Goal: Task Accomplishment & Management: Manage account settings

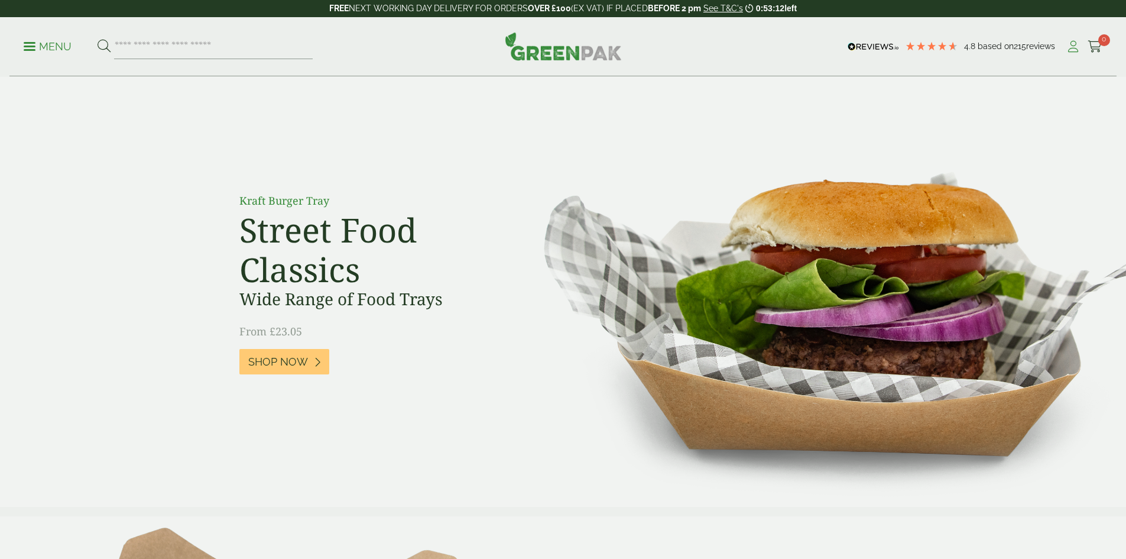
click at [1072, 50] on icon at bounding box center [1073, 47] width 15 height 12
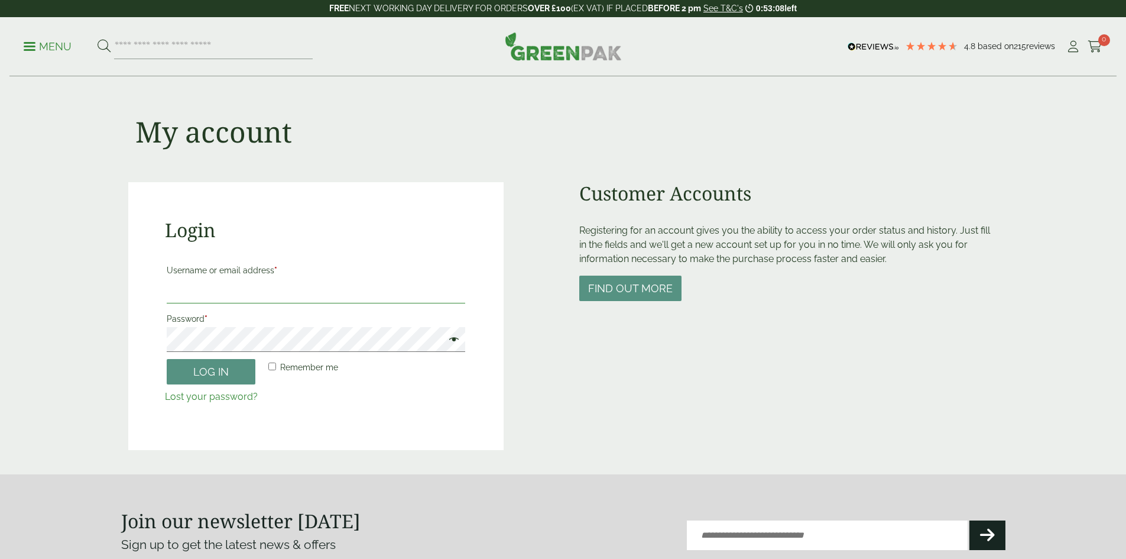
click at [285, 296] on input "Username or email address *" at bounding box center [316, 290] width 298 height 25
click at [251, 296] on input "Username or email address *" at bounding box center [316, 290] width 298 height 25
type input "**********"
click at [223, 374] on button "Log in" at bounding box center [211, 371] width 89 height 25
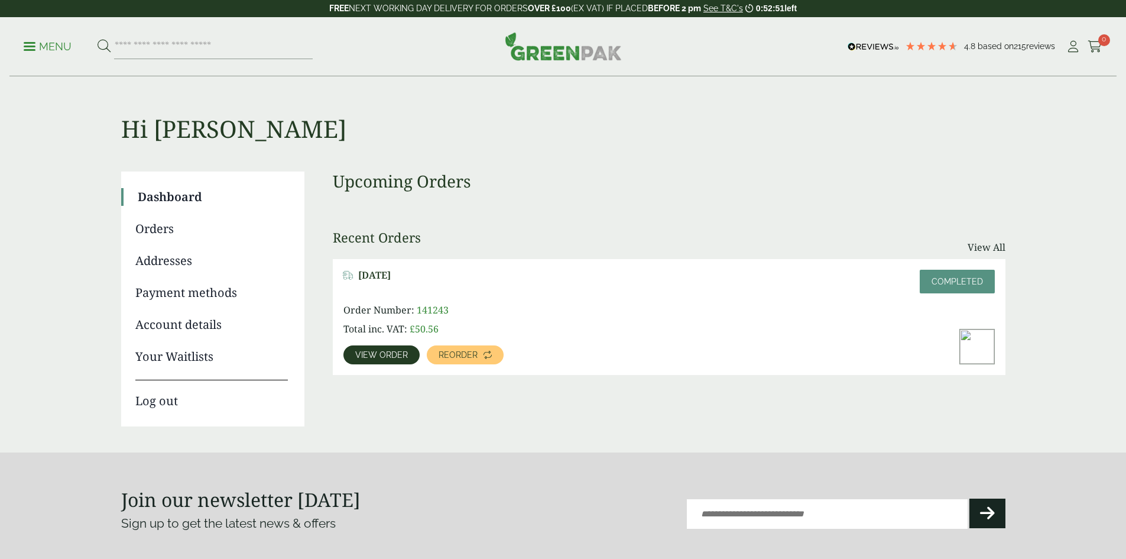
click at [165, 229] on link "Orders" at bounding box center [211, 229] width 152 height 18
